Goal: Task Accomplishment & Management: Manage account settings

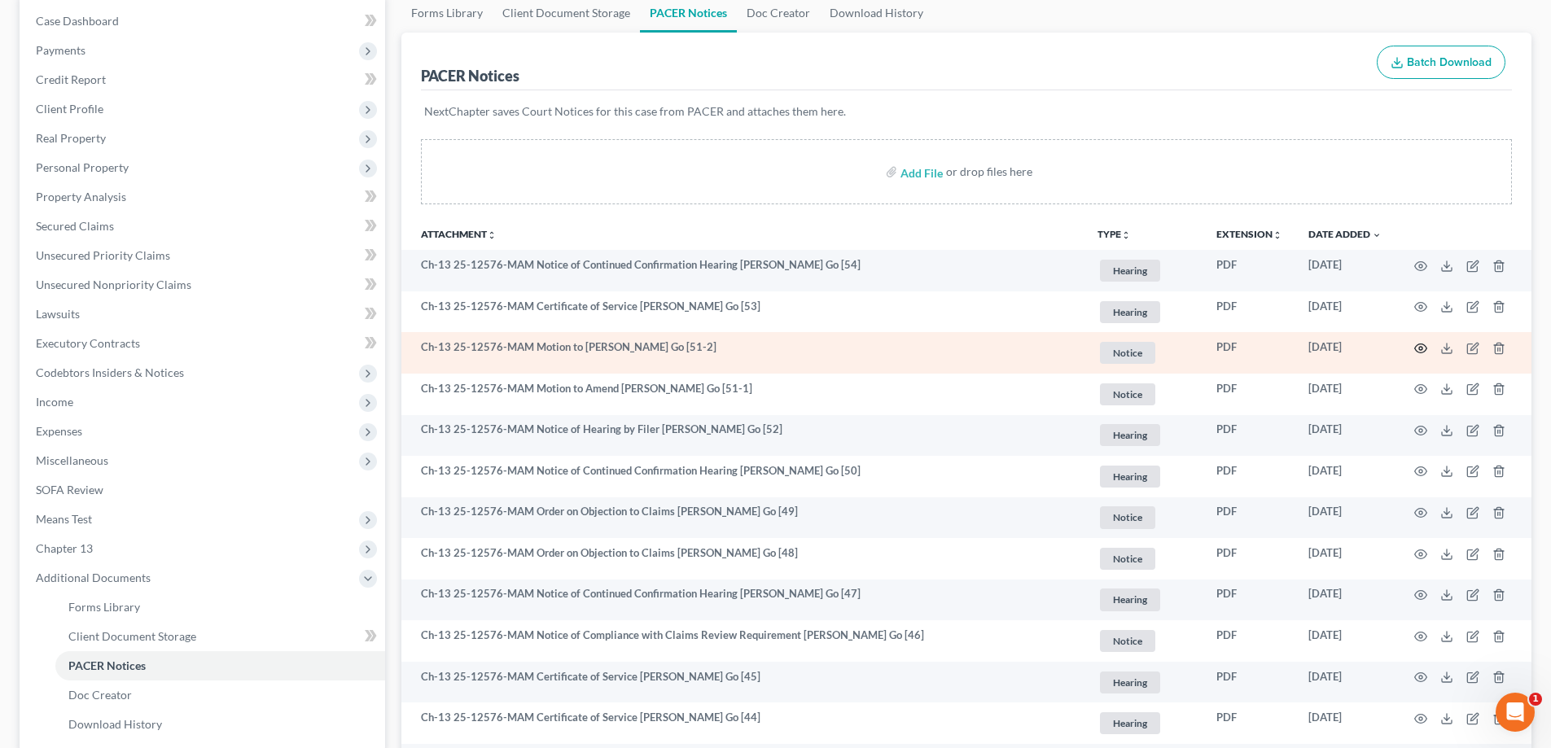
click at [1421, 344] on icon "button" at bounding box center [1421, 348] width 12 height 9
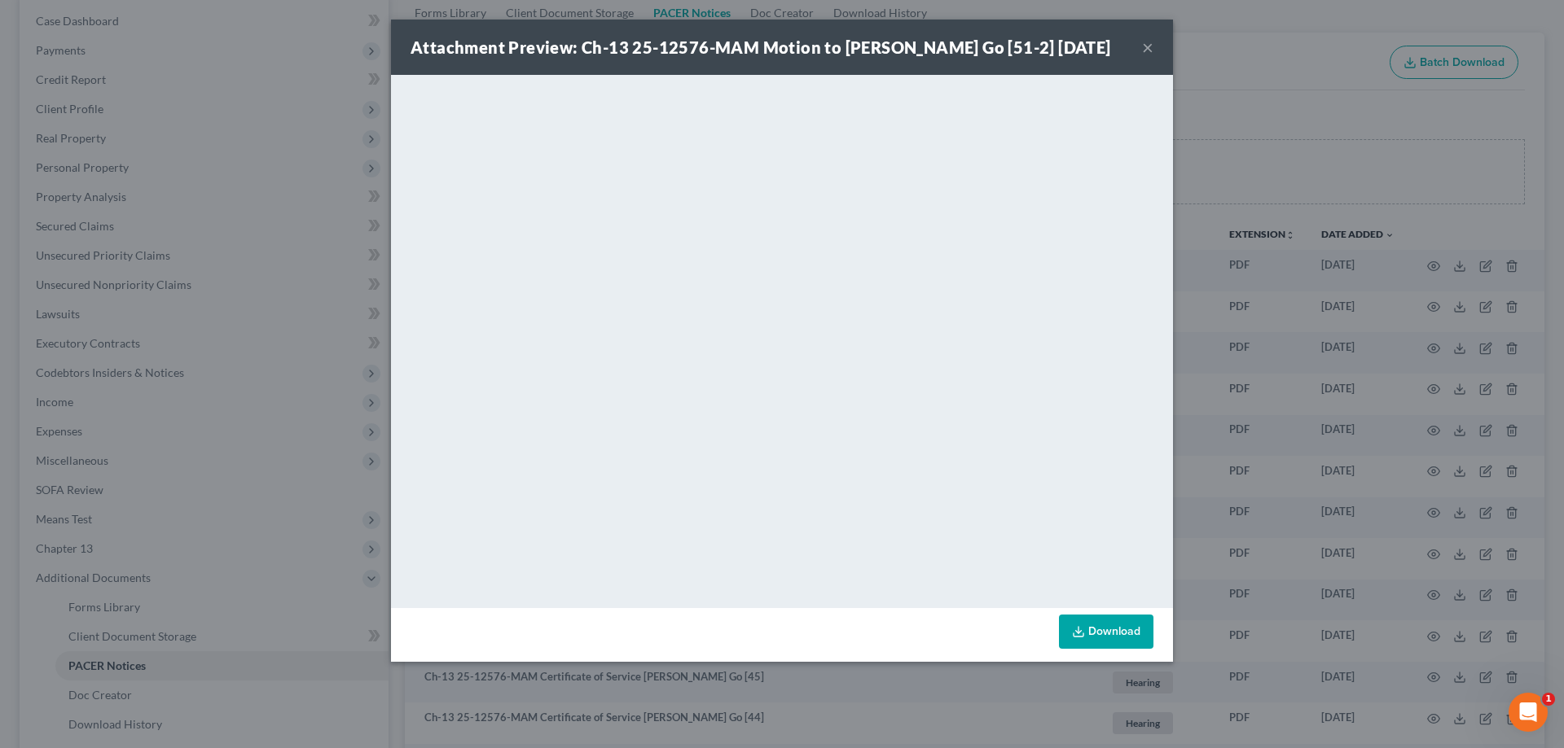
click at [1155, 59] on div "Attachment Preview: Ch-13 25-12576-MAM Motion to Amend Dianne Morrison Go [51-2…" at bounding box center [782, 47] width 782 height 55
click at [1152, 57] on button "×" at bounding box center [1147, 47] width 11 height 20
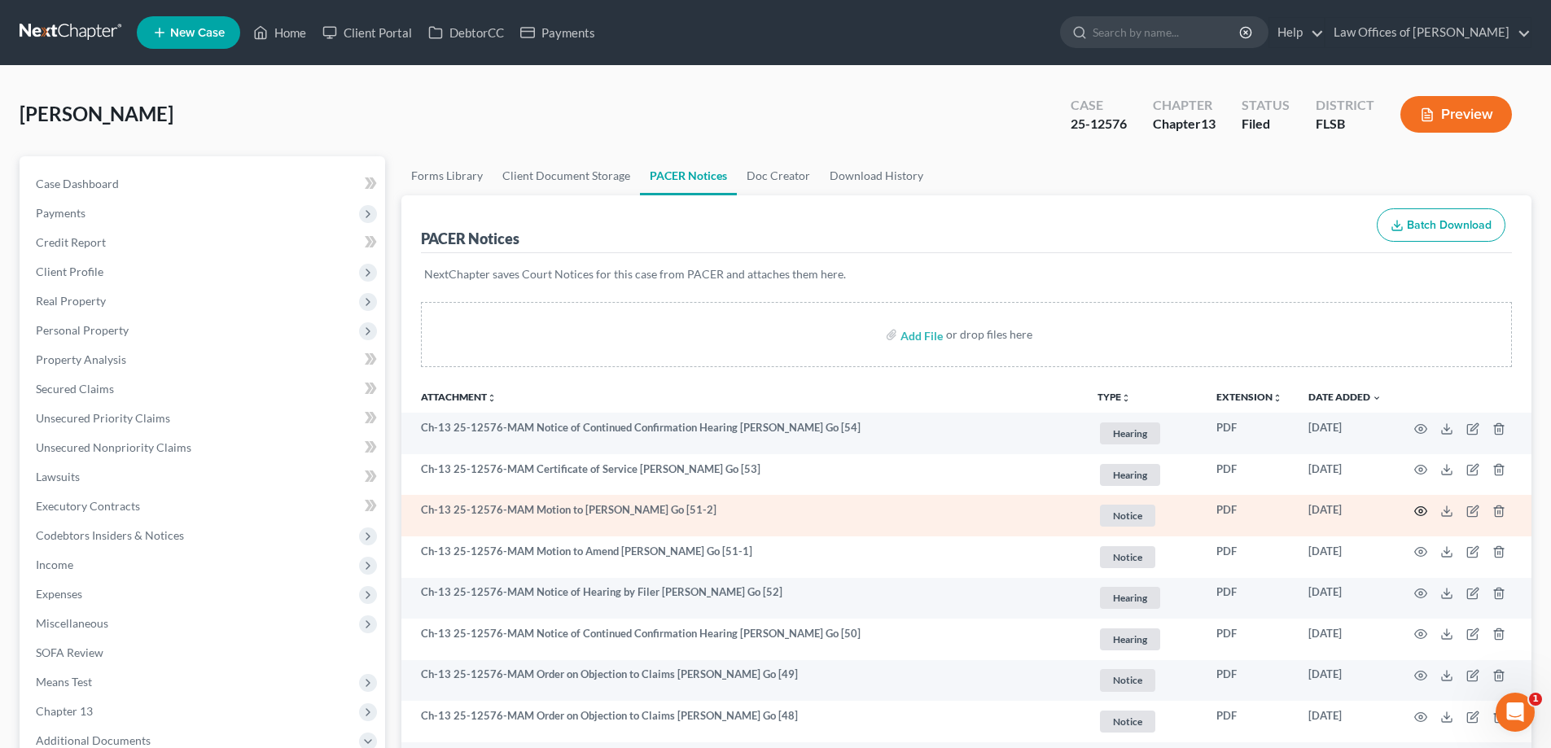
click at [1425, 511] on icon "button" at bounding box center [1421, 511] width 13 height 13
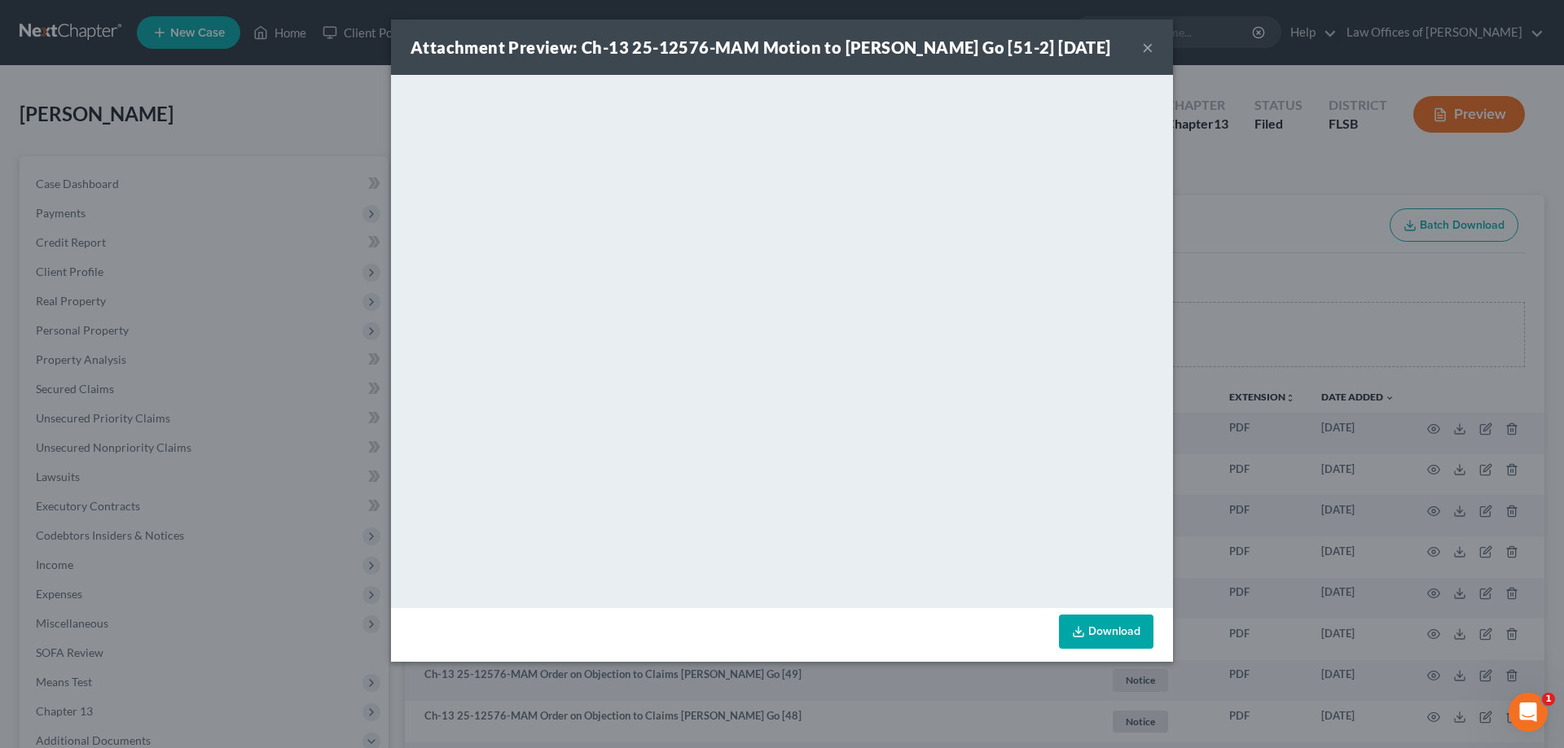
click at [1147, 55] on button "×" at bounding box center [1147, 47] width 11 height 20
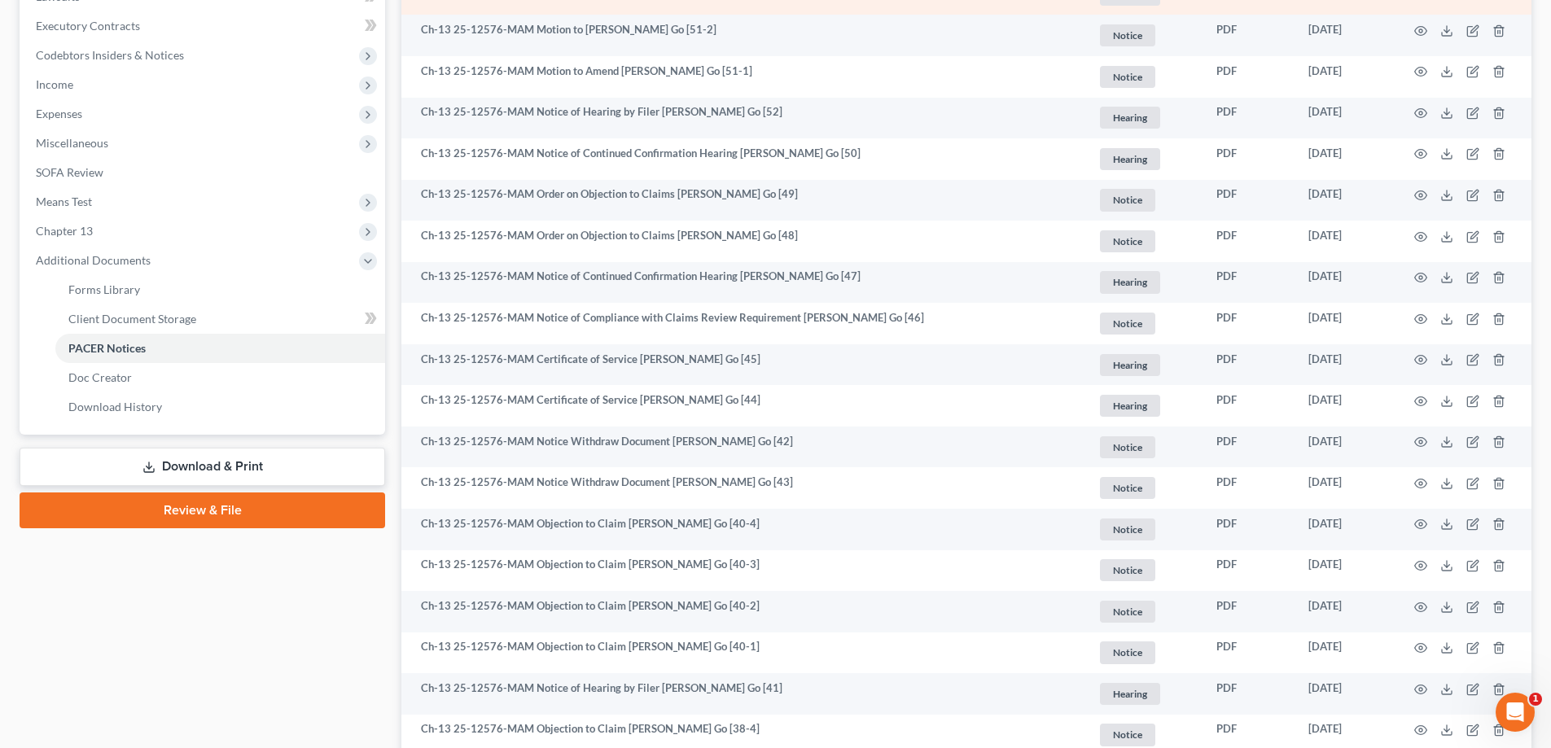
scroll to position [489, 0]
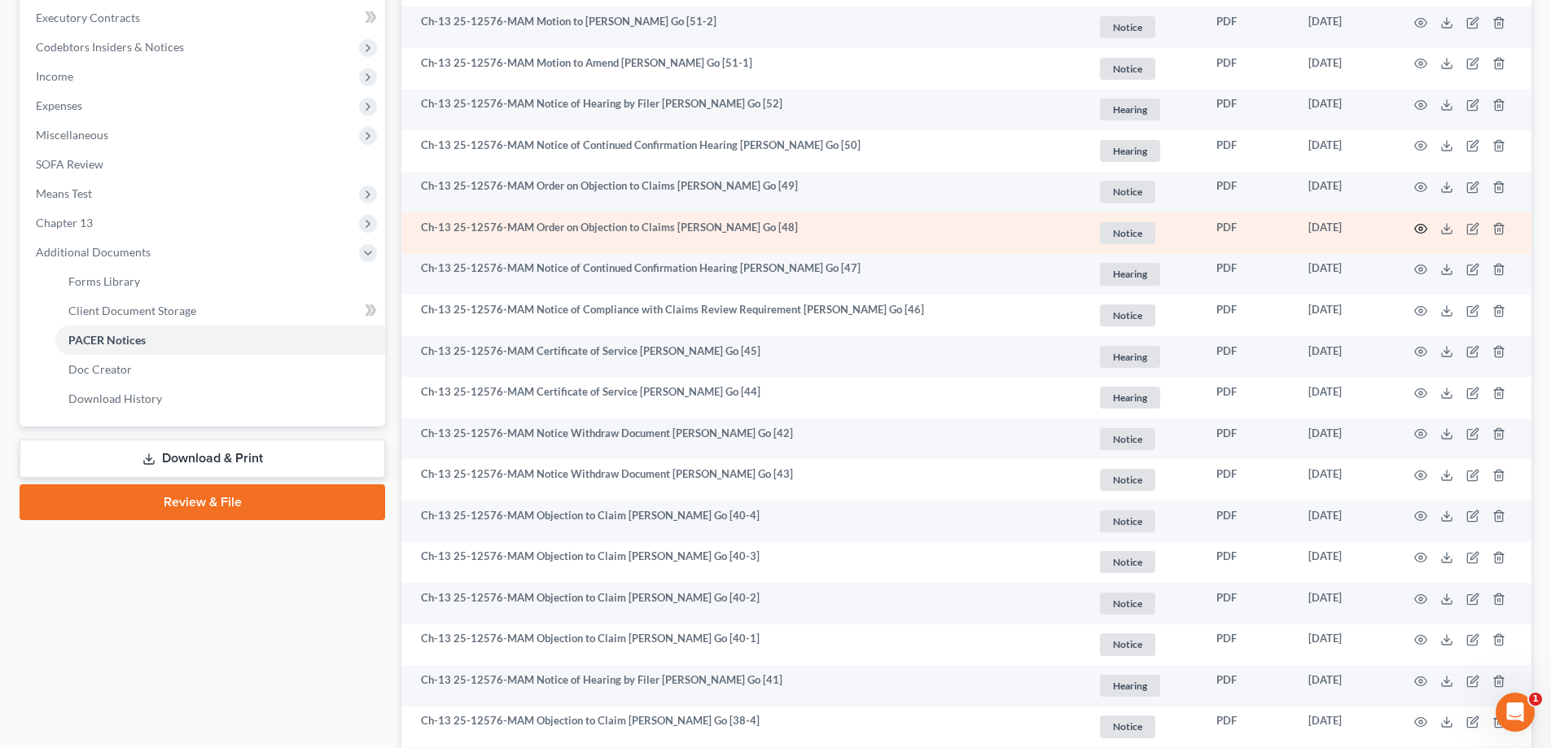
click at [1425, 229] on icon "button" at bounding box center [1421, 228] width 13 height 13
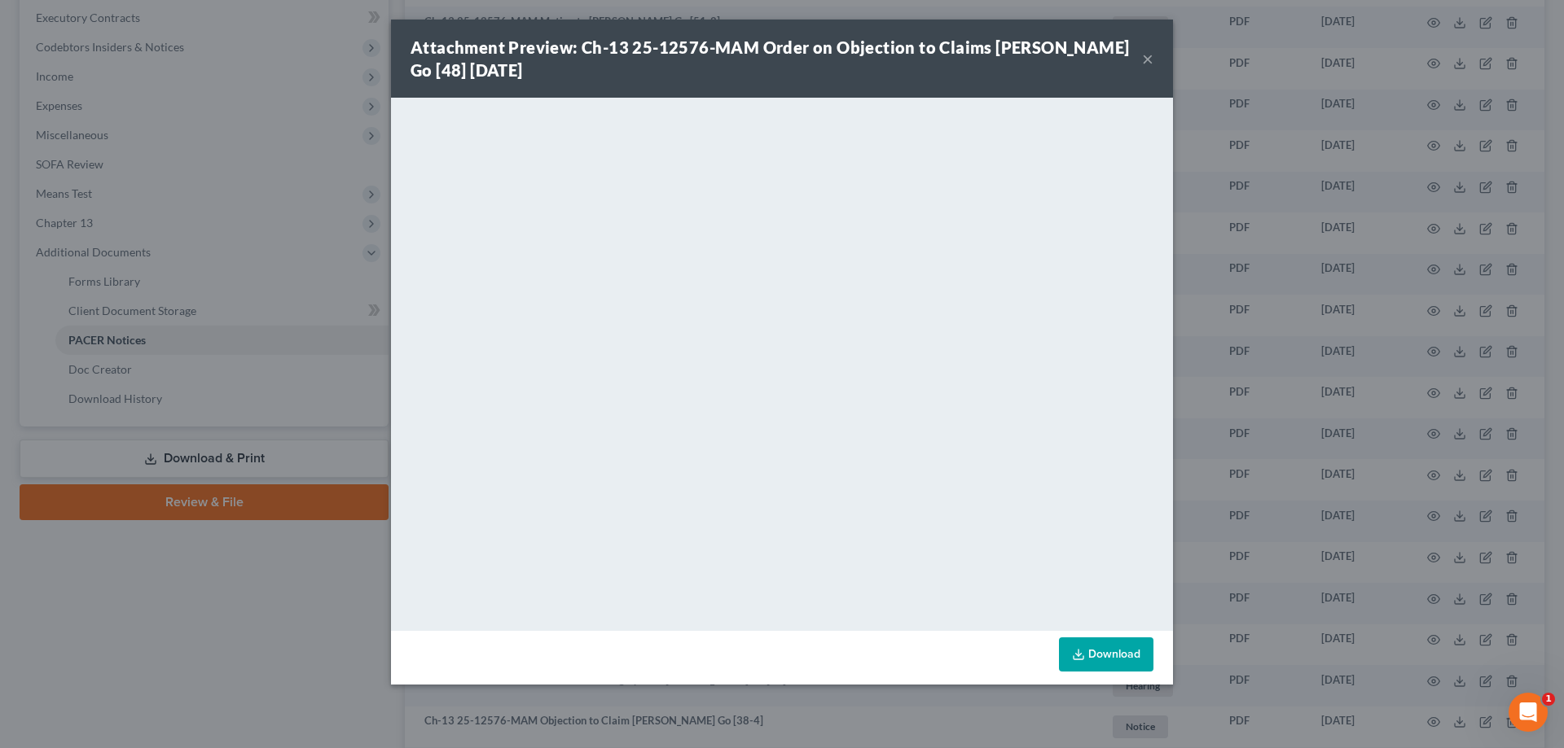
click at [1150, 59] on button "×" at bounding box center [1147, 59] width 11 height 20
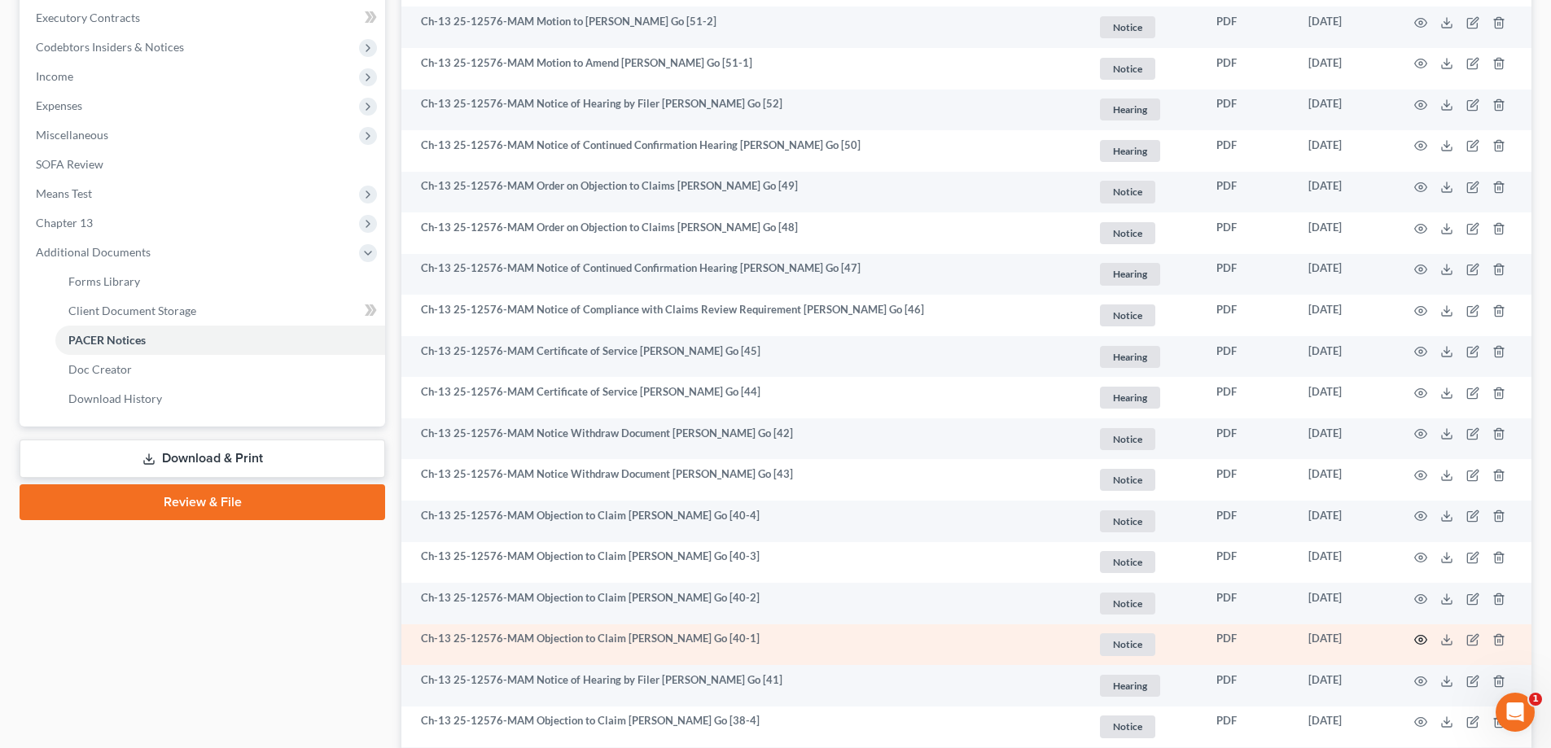
click at [1422, 641] on circle "button" at bounding box center [1420, 639] width 3 height 3
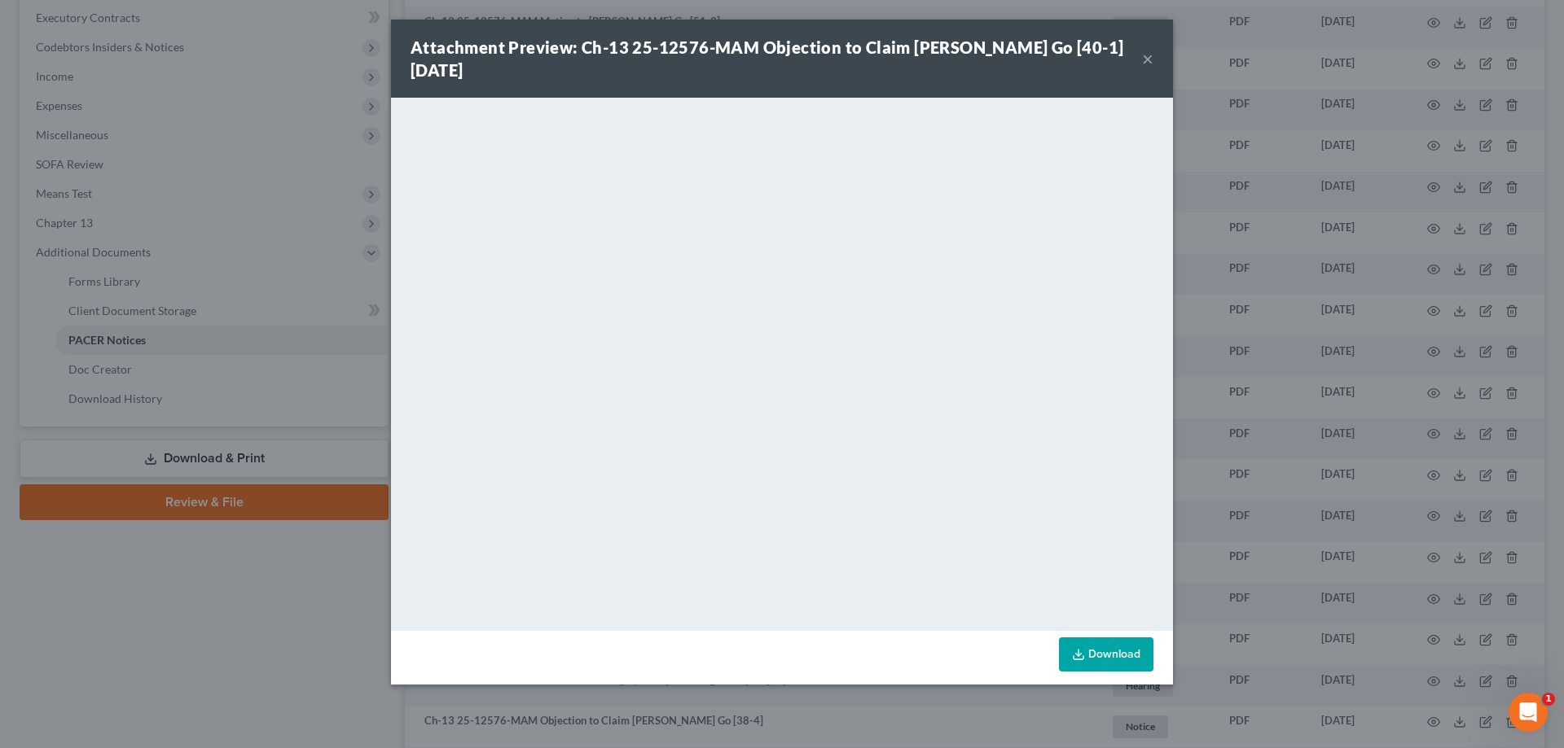
click at [1144, 55] on button "×" at bounding box center [1147, 59] width 11 height 20
